Goal: Task Accomplishment & Management: Manage account settings

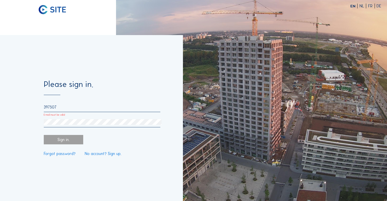
click at [75, 140] on div "Sign in." at bounding box center [63, 139] width 39 height 9
click at [69, 112] on div "397507" at bounding box center [102, 108] width 117 height 7
click at [58, 143] on div "Sign in." at bounding box center [63, 139] width 39 height 9
click at [69, 126] on div at bounding box center [102, 123] width 117 height 8
click at [64, 106] on input "397507" at bounding box center [102, 107] width 117 height 5
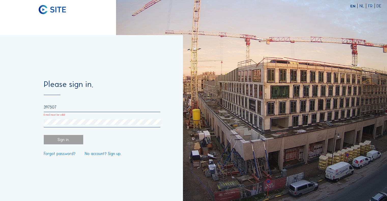
drag, startPoint x: 68, startPoint y: 106, endPoint x: 9, endPoint y: 108, distance: 59.1
click at [8, 108] on div "Please sign in. 397507 E-mail must be valid Sign in. Forgot password? No accoun…" at bounding box center [91, 118] width 183 height 166
click at [67, 142] on div "Sign in." at bounding box center [63, 139] width 39 height 9
click at [58, 109] on input "397507" at bounding box center [102, 107] width 117 height 5
drag, startPoint x: 42, startPoint y: 108, endPoint x: 13, endPoint y: 106, distance: 28.1
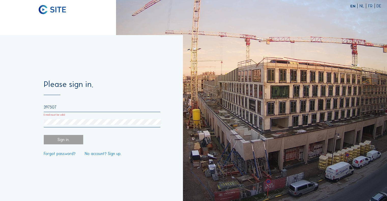
click at [16, 106] on div "Please sign in. 397507 E-mail must be valid Sign in. Forgot password? No accoun…" at bounding box center [91, 118] width 183 height 166
type input "[EMAIL_ADDRESS][PERSON_NAME][DOMAIN_NAME]"
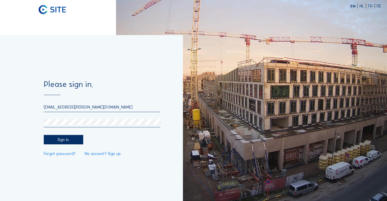
click at [68, 141] on div "Sign in." at bounding box center [63, 139] width 39 height 9
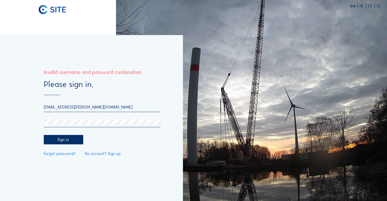
click at [114, 113] on div "[EMAIL_ADDRESS][PERSON_NAME][DOMAIN_NAME]" at bounding box center [102, 116] width 117 height 23
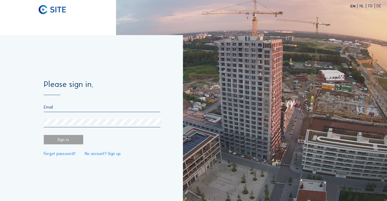
type input "397507"
click at [62, 107] on input "397507" at bounding box center [102, 107] width 117 height 5
